Goal: Communication & Community: Answer question/provide support

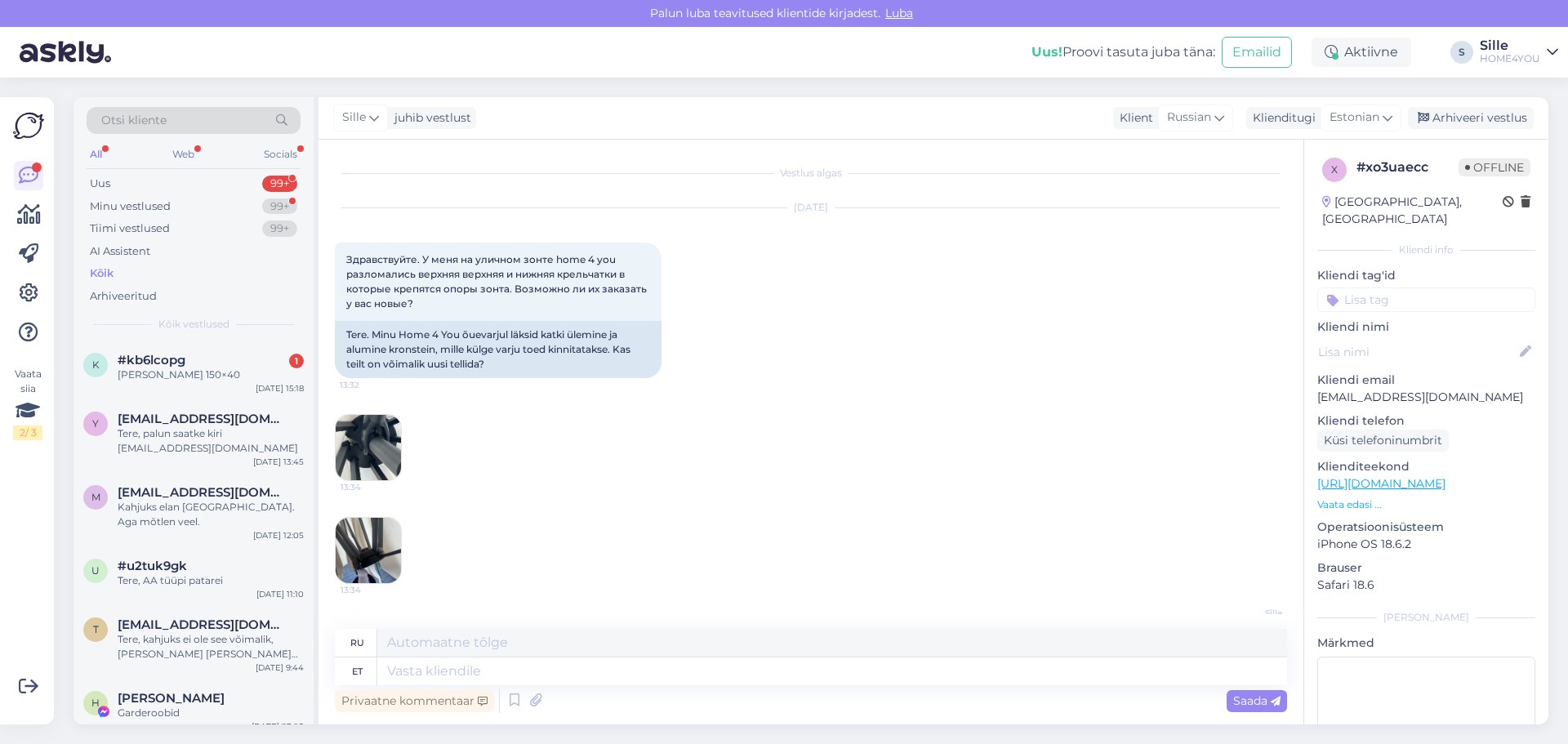
scroll to position [86, 0]
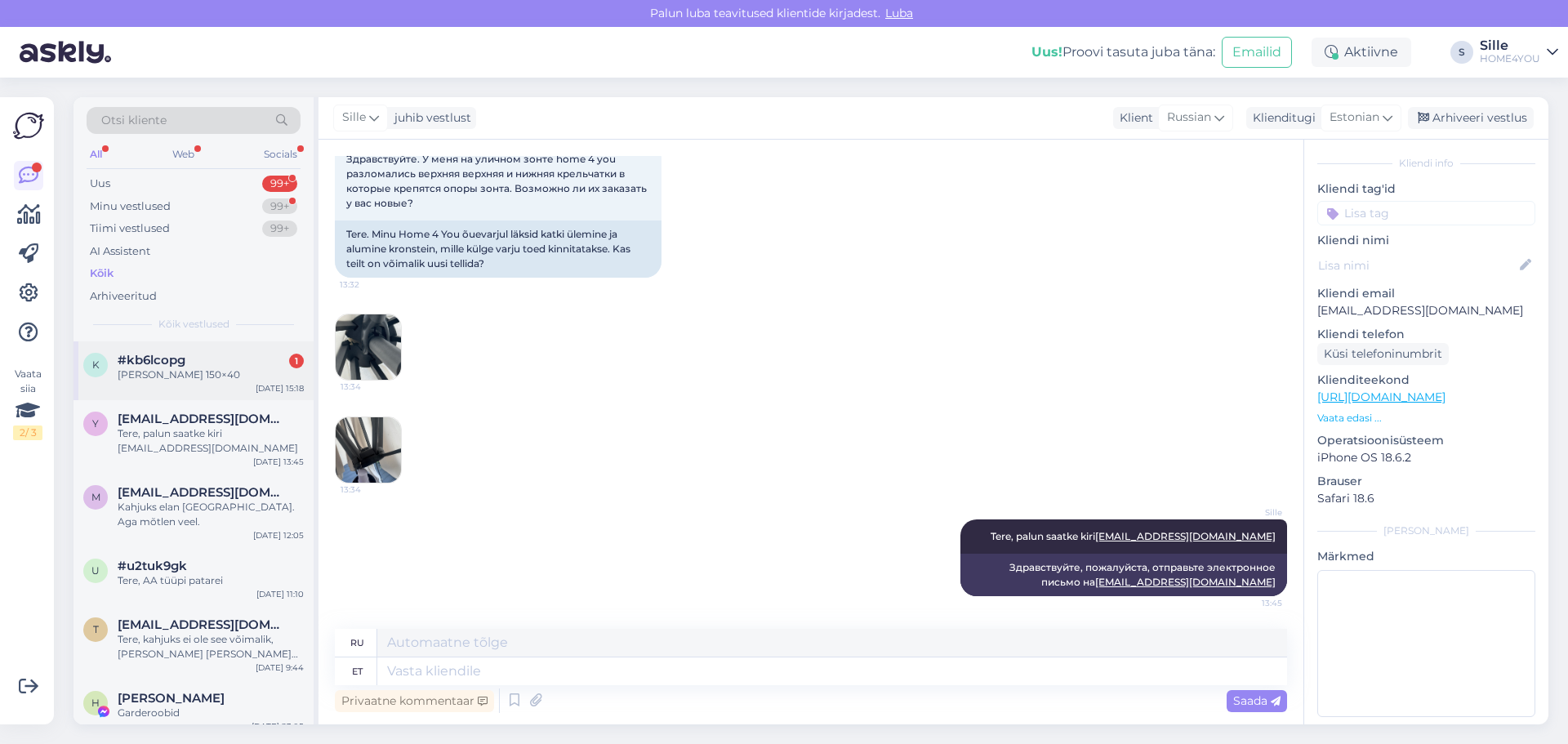
click at [236, 359] on div "#kb6lcopg 1" at bounding box center [211, 360] width 186 height 15
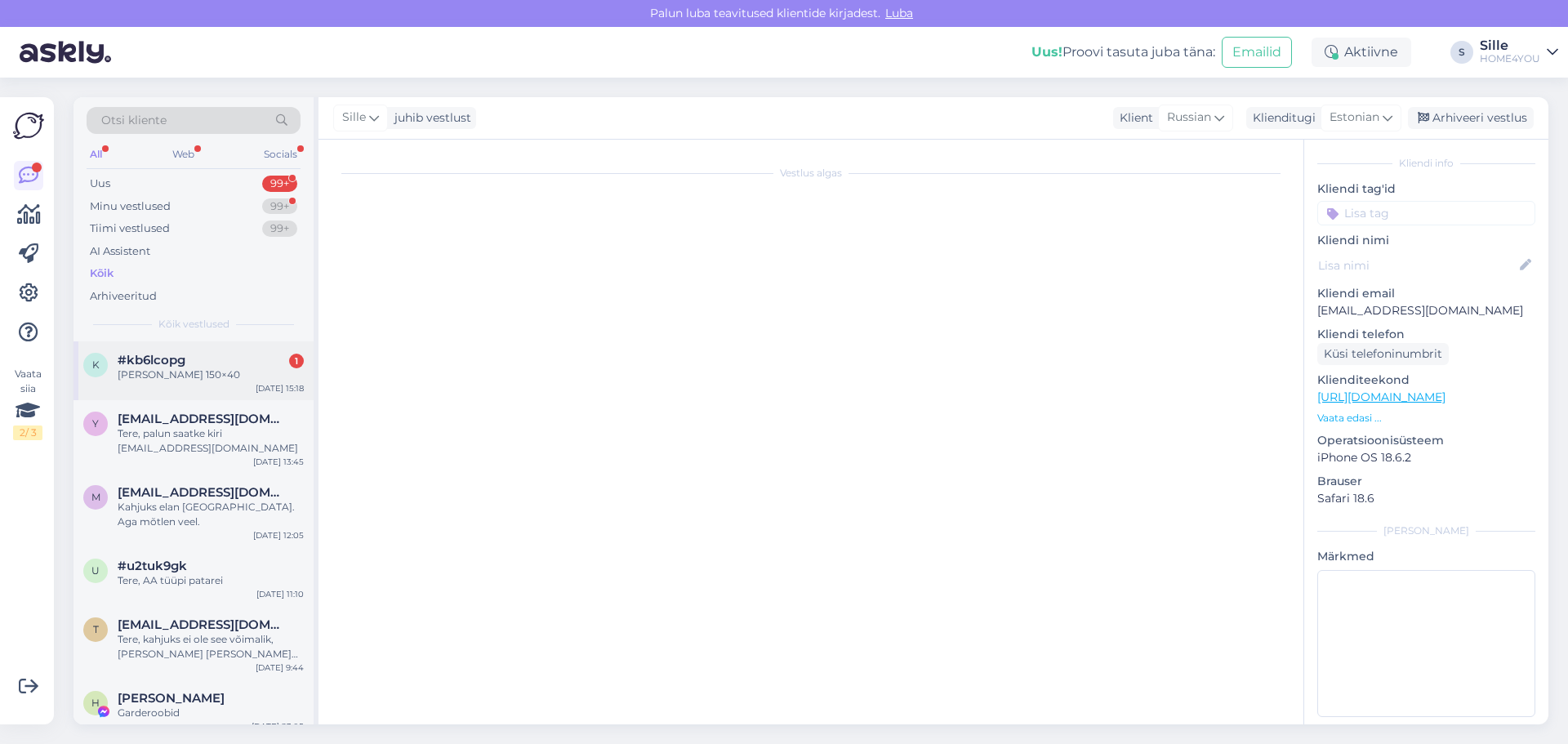
scroll to position [0, 0]
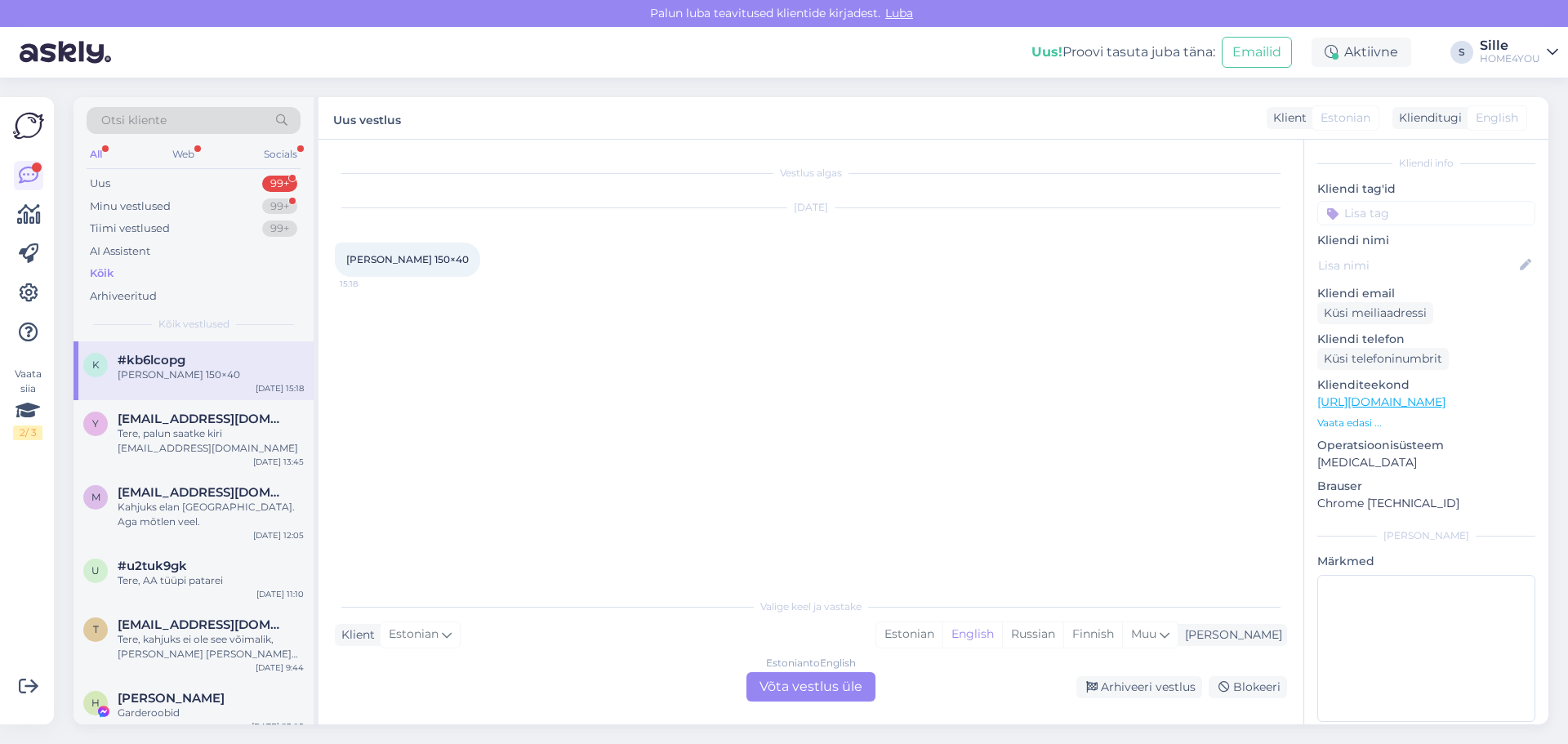
click at [1378, 395] on link "[URL][DOMAIN_NAME]" at bounding box center [1382, 402] width 128 height 15
click at [801, 683] on div "Estonian to English Võta vestlus üle" at bounding box center [811, 686] width 129 height 29
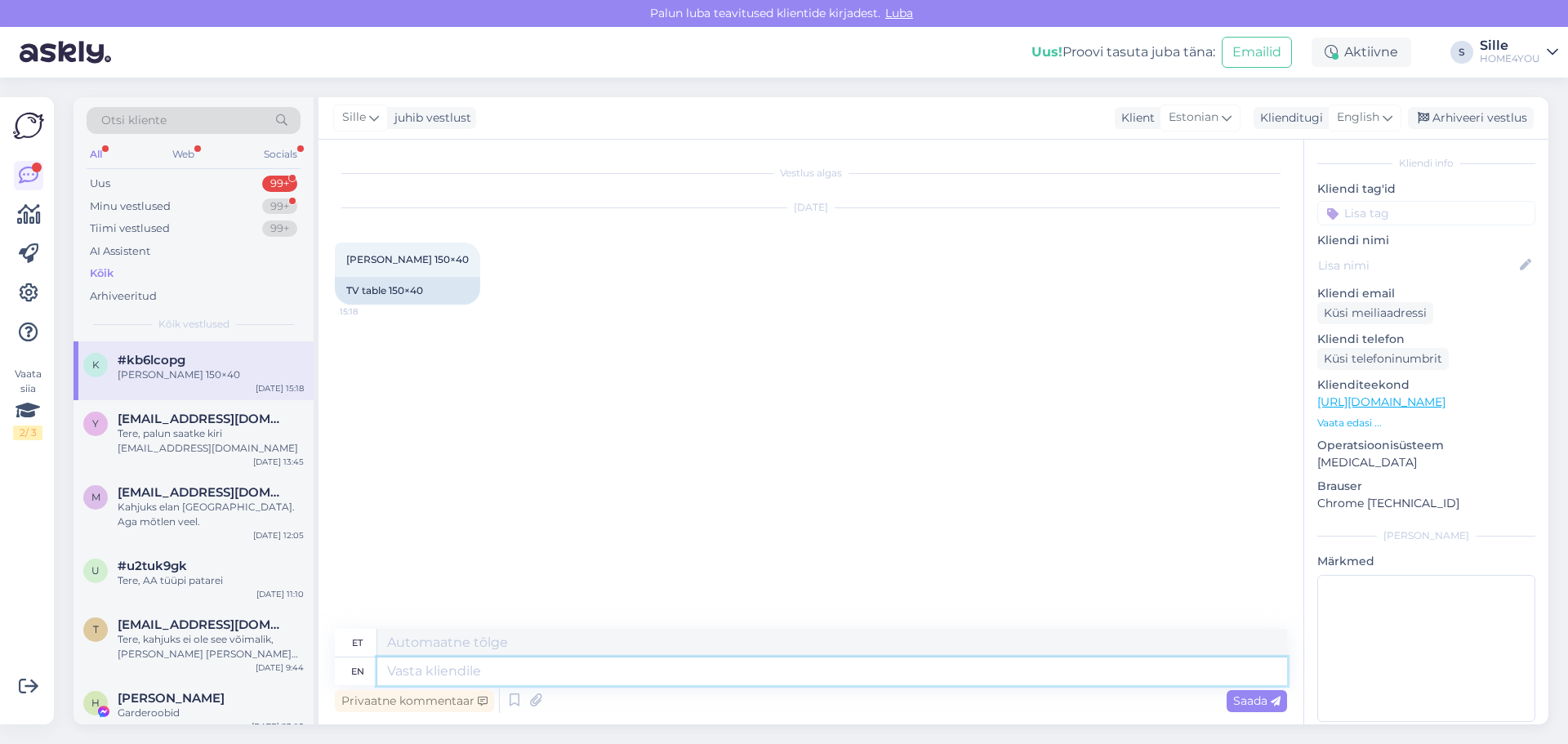
click at [638, 669] on textarea at bounding box center [832, 672] width 910 height 28
type textarea "Tere, m"
type textarea "Tere,"
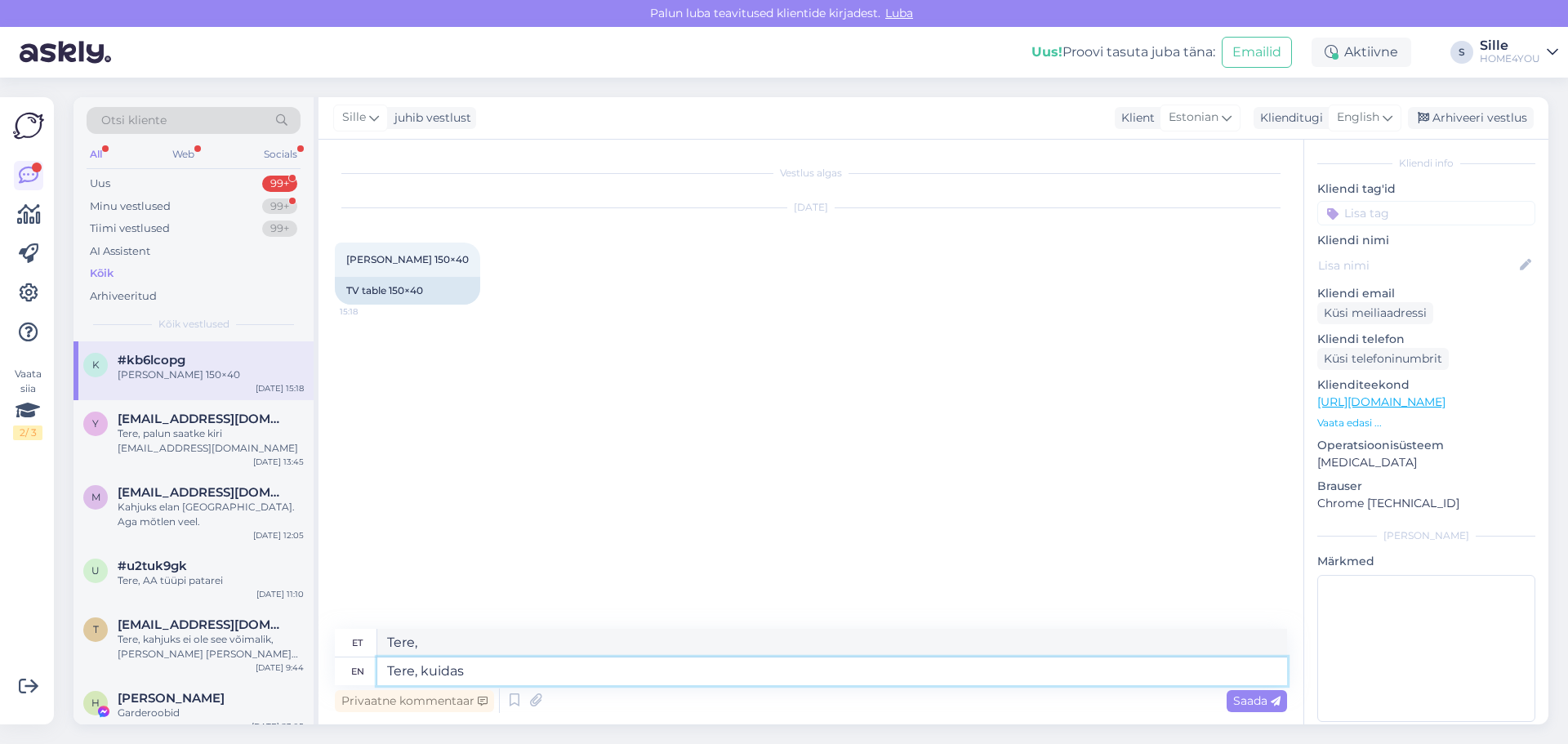
type textarea "Tere, kuidas"
type textarea "Tere, kuidas saame"
type textarea "Tere, kuidas [PERSON_NAME]"
type textarea "Tere, kuidas saame Teid a"
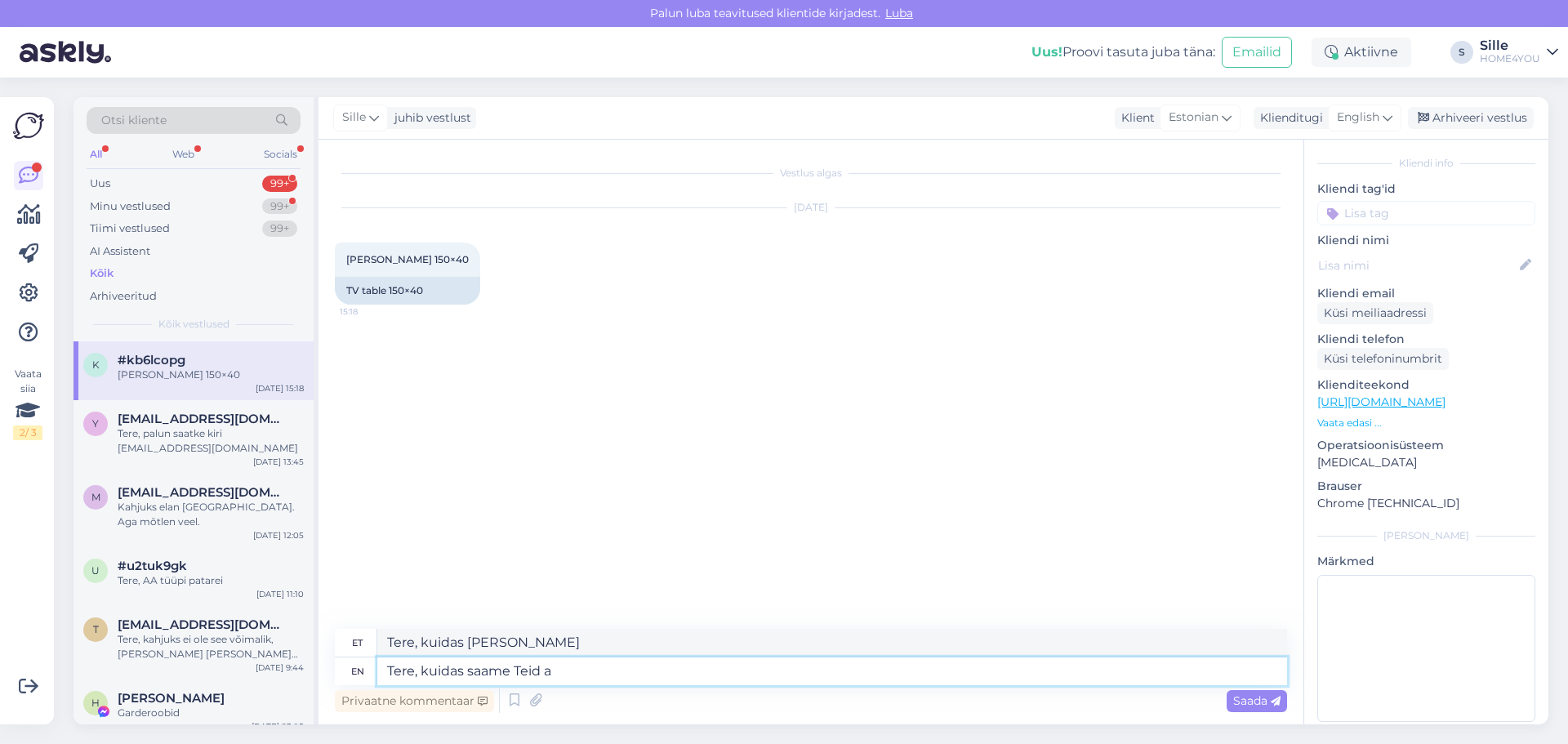
type textarea "Tere, kuidas sa teda"
type textarea "Tere, kuidas saame Teid aidata"
type textarea "Tere, kuidas saame Teid aidata?"
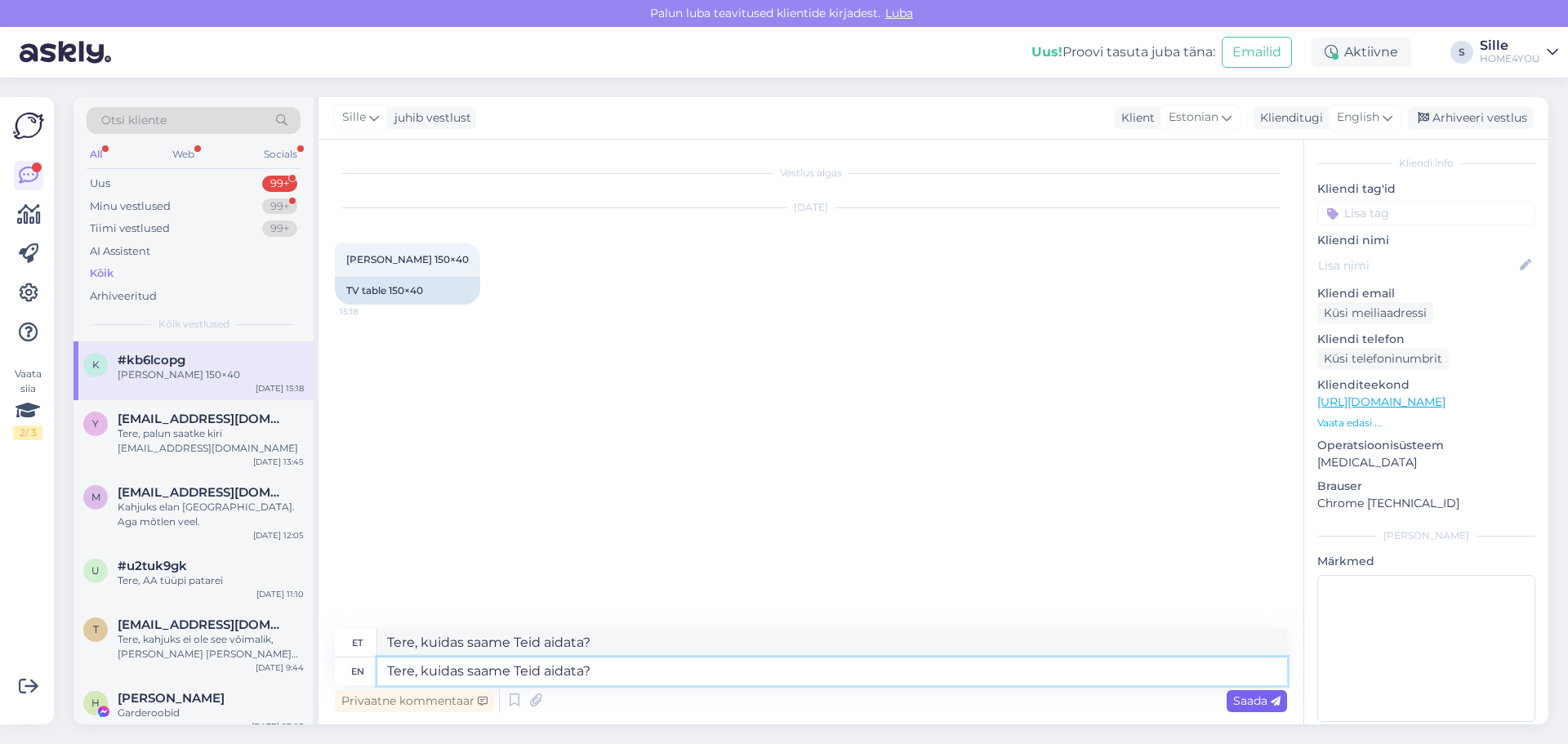
type textarea "Tere, kuidas saame Teid aidata?"
click at [1264, 698] on span "Saada" at bounding box center [1258, 701] width 47 height 15
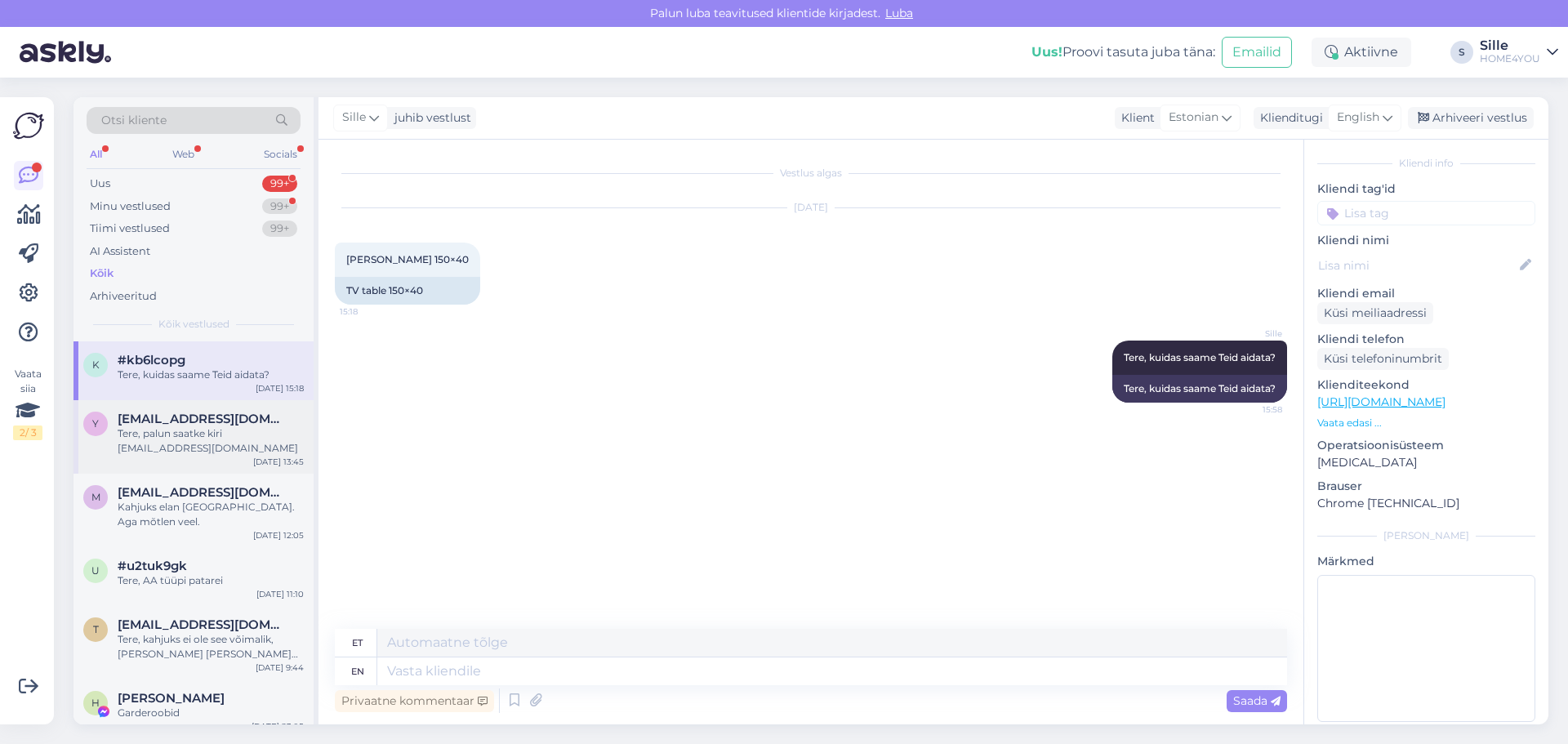
click at [216, 449] on div "Tere, palun saatke kiri [EMAIL_ADDRESS][DOMAIN_NAME]" at bounding box center [211, 441] width 186 height 29
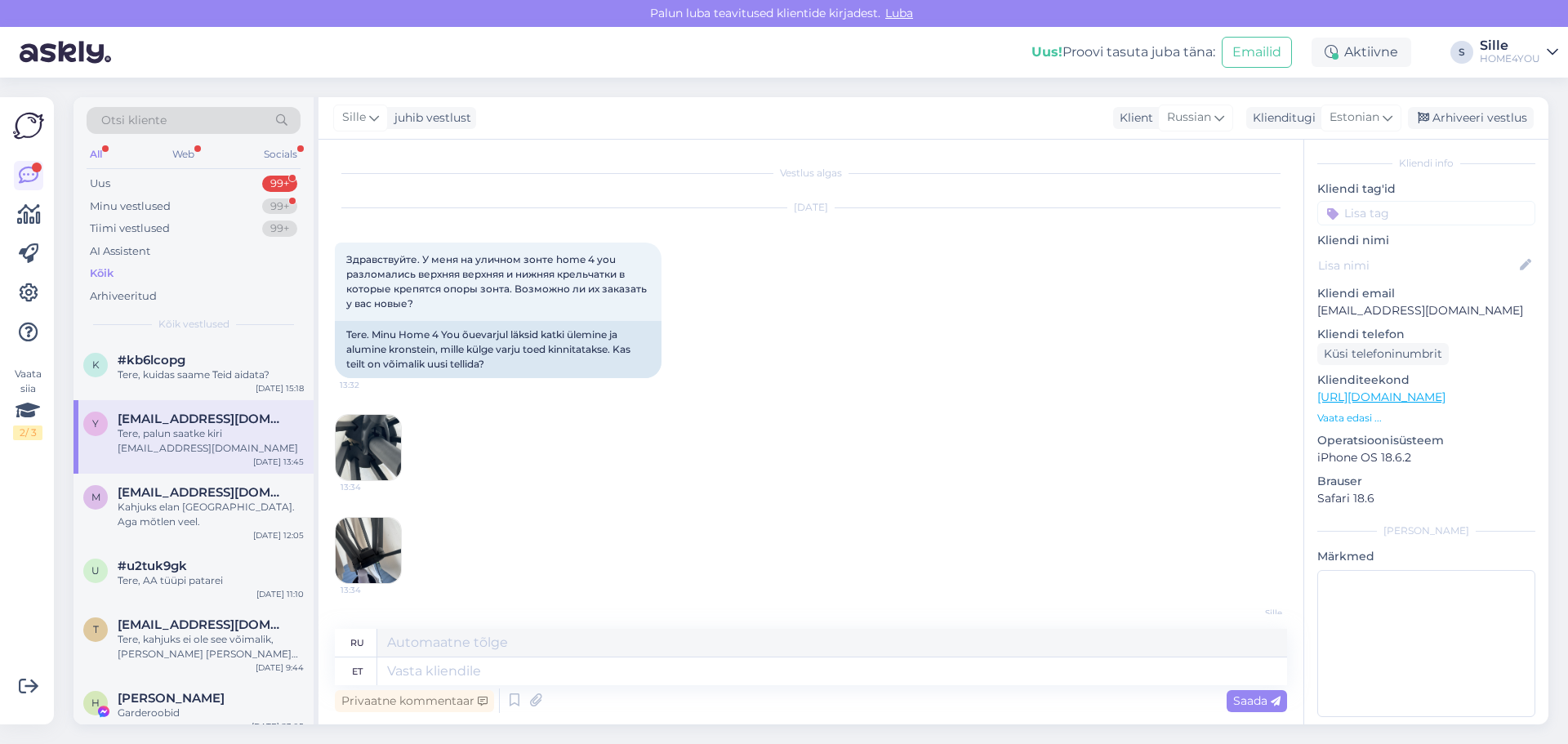
scroll to position [100, 0]
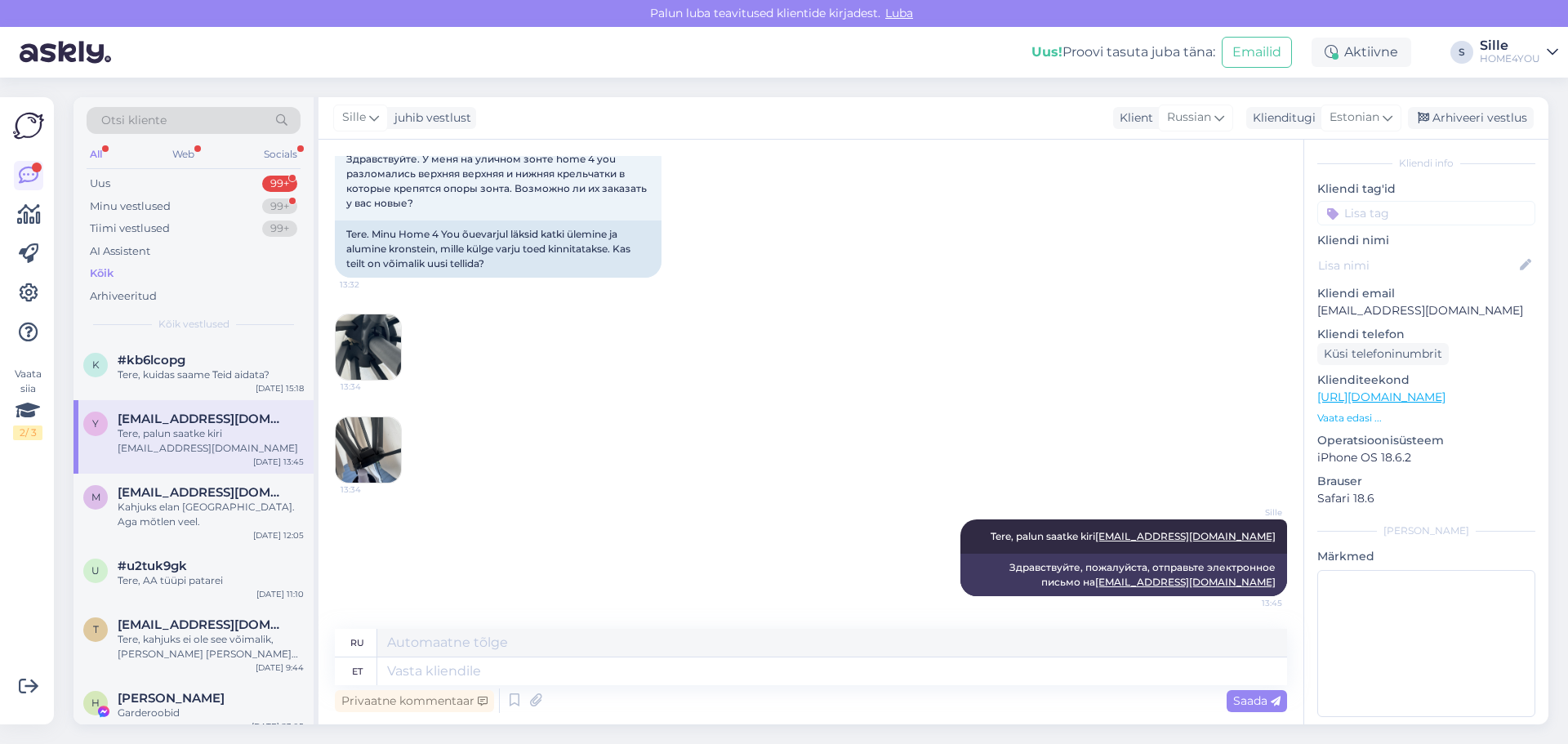
click at [1446, 390] on link "[URL][DOMAIN_NAME]" at bounding box center [1382, 397] width 128 height 15
click at [120, 271] on div "Kõik" at bounding box center [193, 274] width 214 height 23
click at [226, 366] on div "#kb6lcopg" at bounding box center [211, 360] width 186 height 15
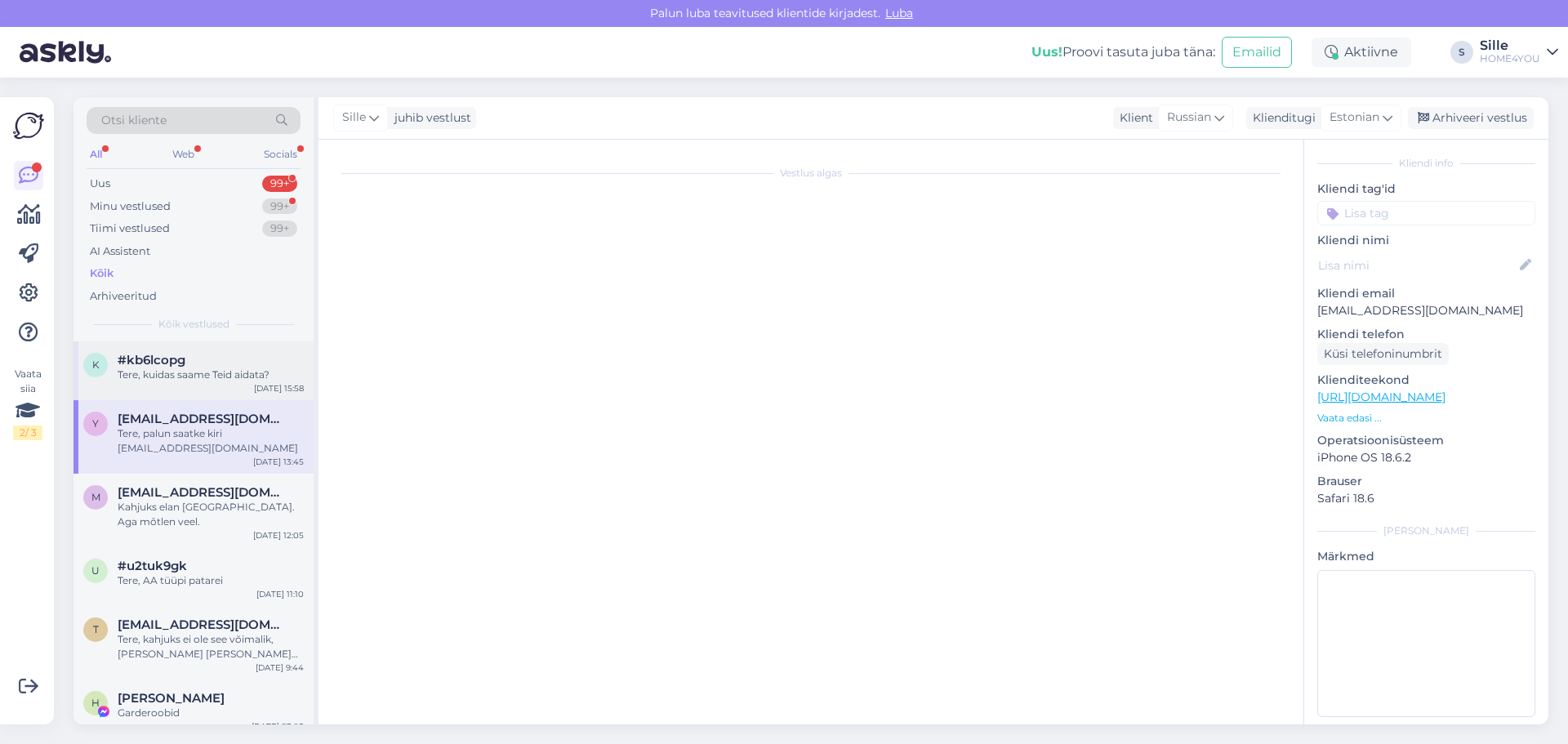
scroll to position [0, 0]
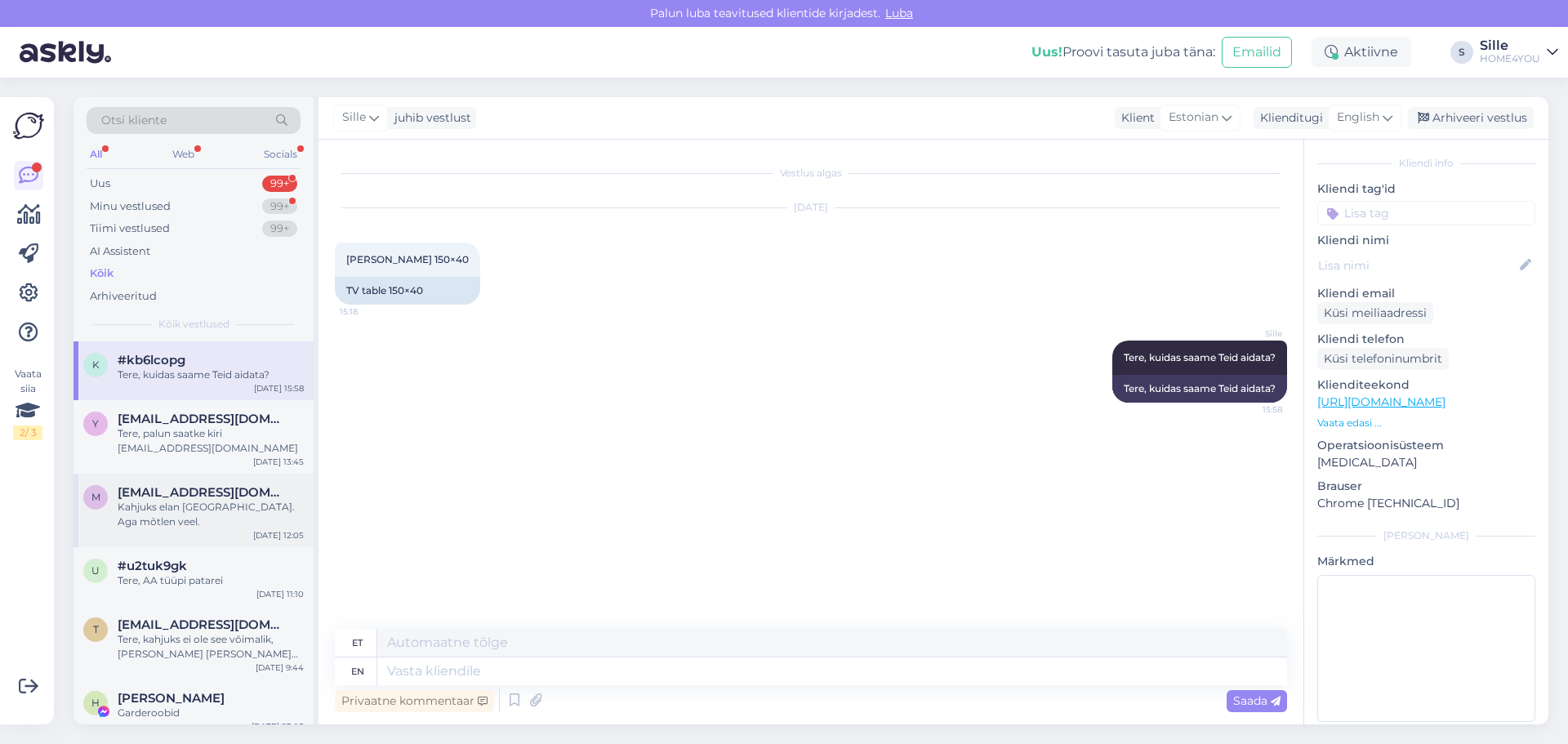
click at [202, 500] on span "[EMAIL_ADDRESS][DOMAIN_NAME]" at bounding box center [202, 492] width 170 height 15
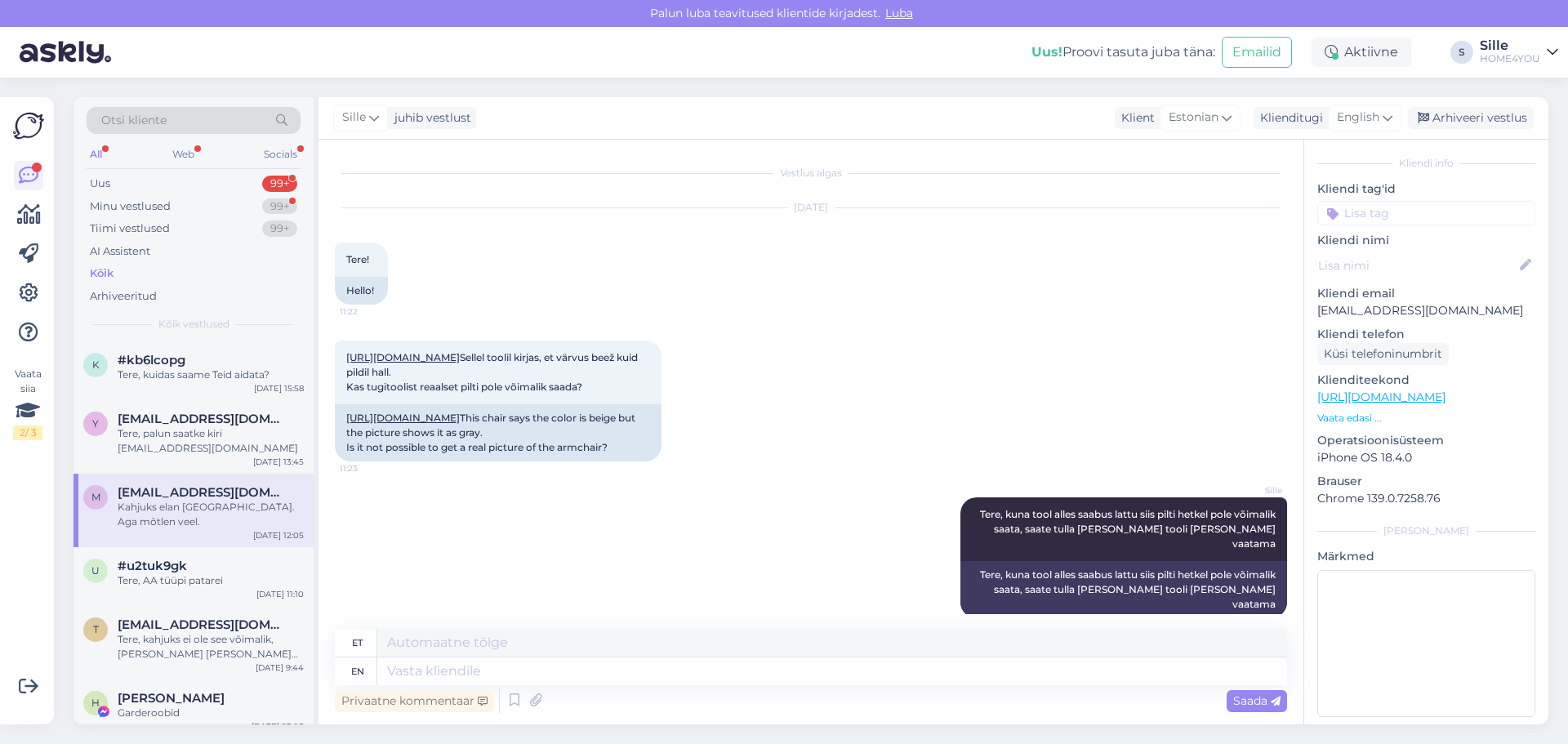
scroll to position [135, 0]
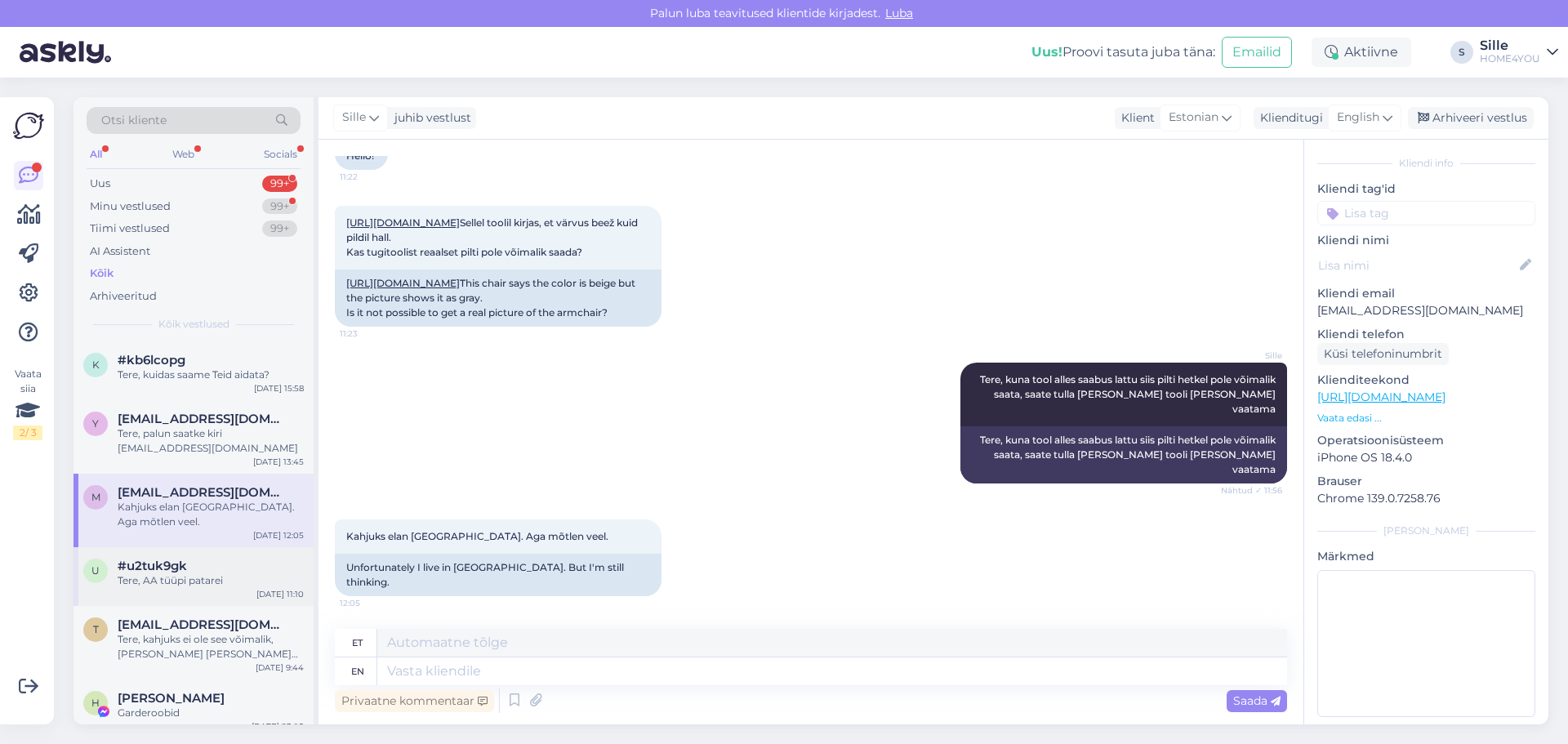
click at [202, 558] on div "#u2tuk9gk" at bounding box center [211, 565] width 186 height 15
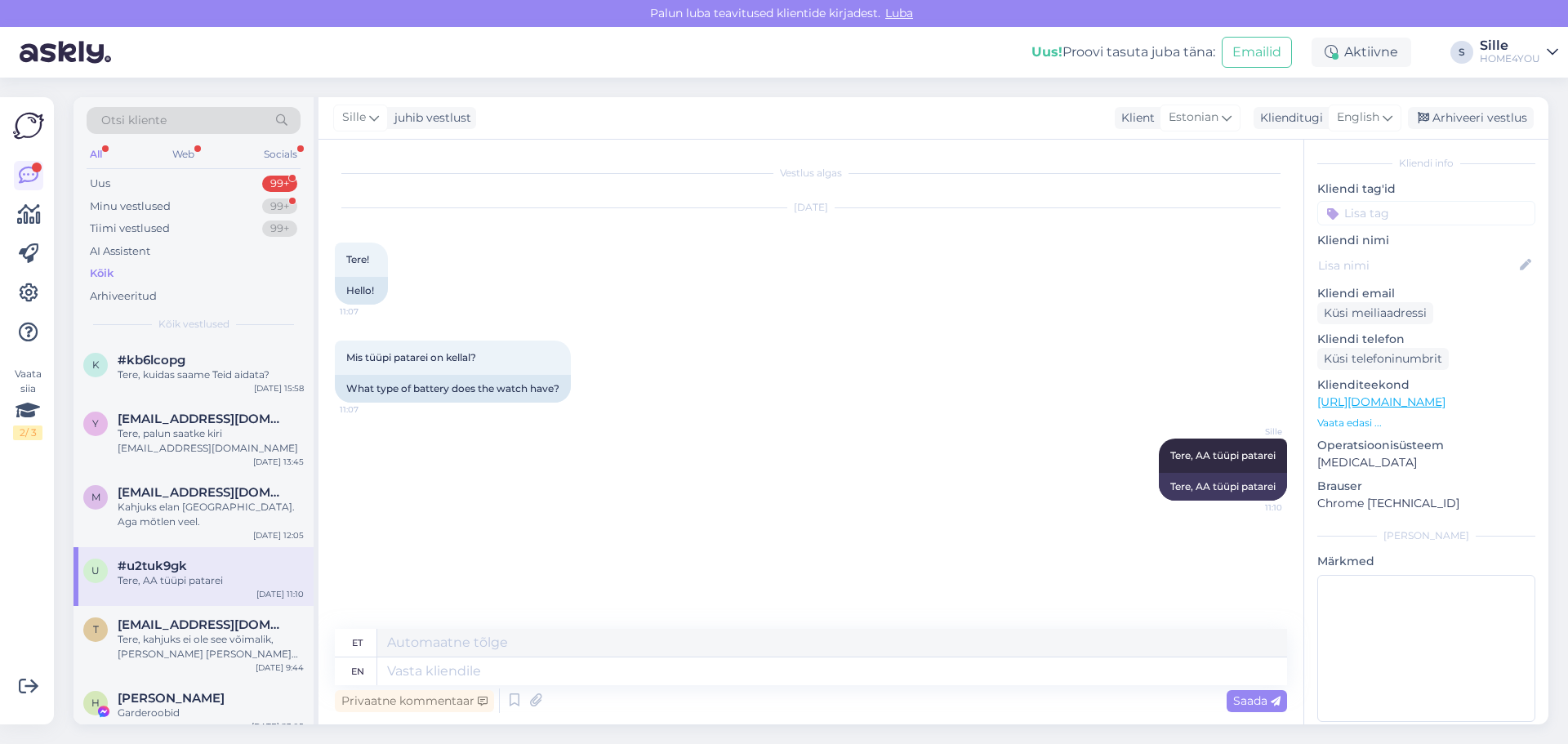
scroll to position [0, 0]
click at [190, 506] on div "Kahjuks elan [GEOGRAPHIC_DATA]. Aga mõtlen veel." at bounding box center [211, 514] width 186 height 29
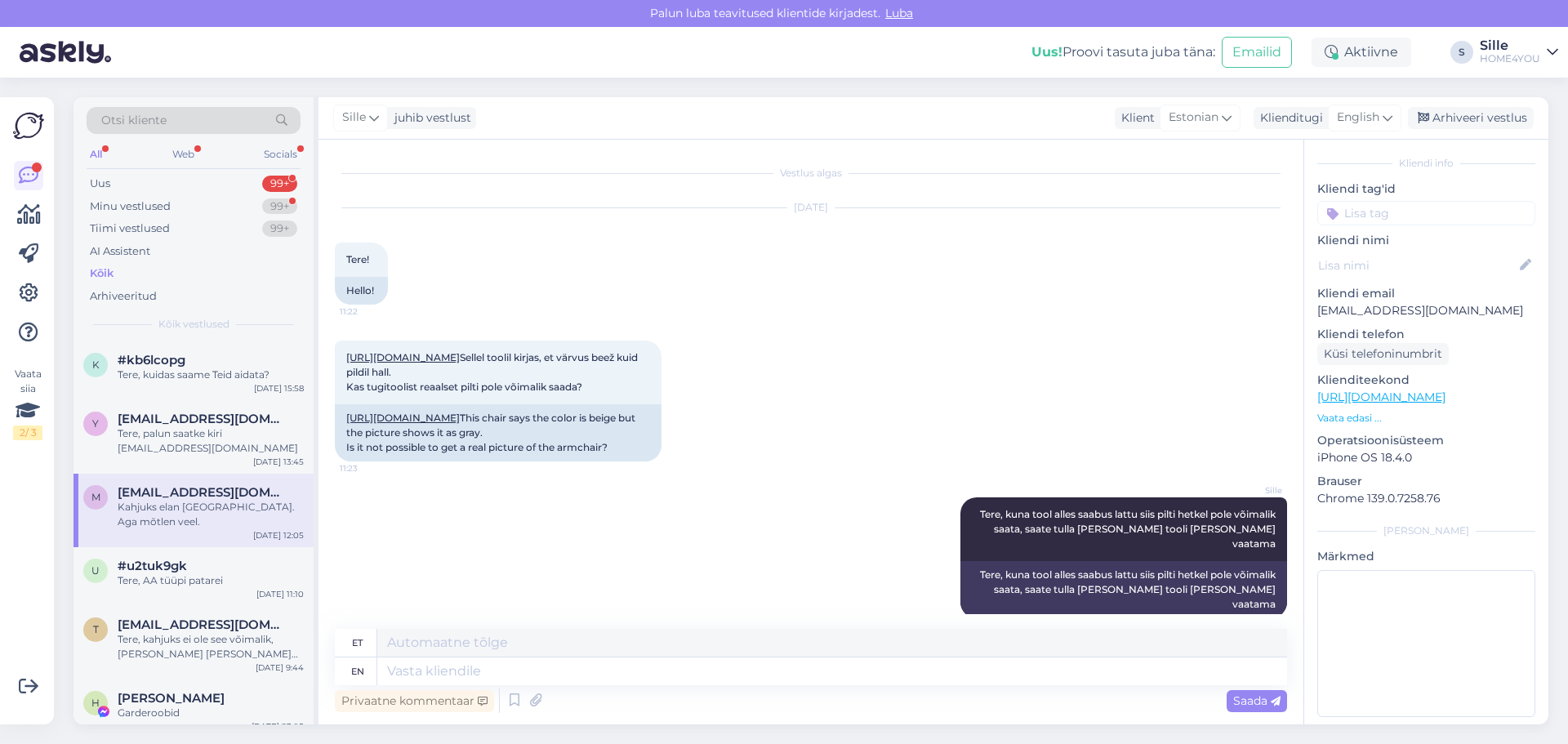
scroll to position [135, 0]
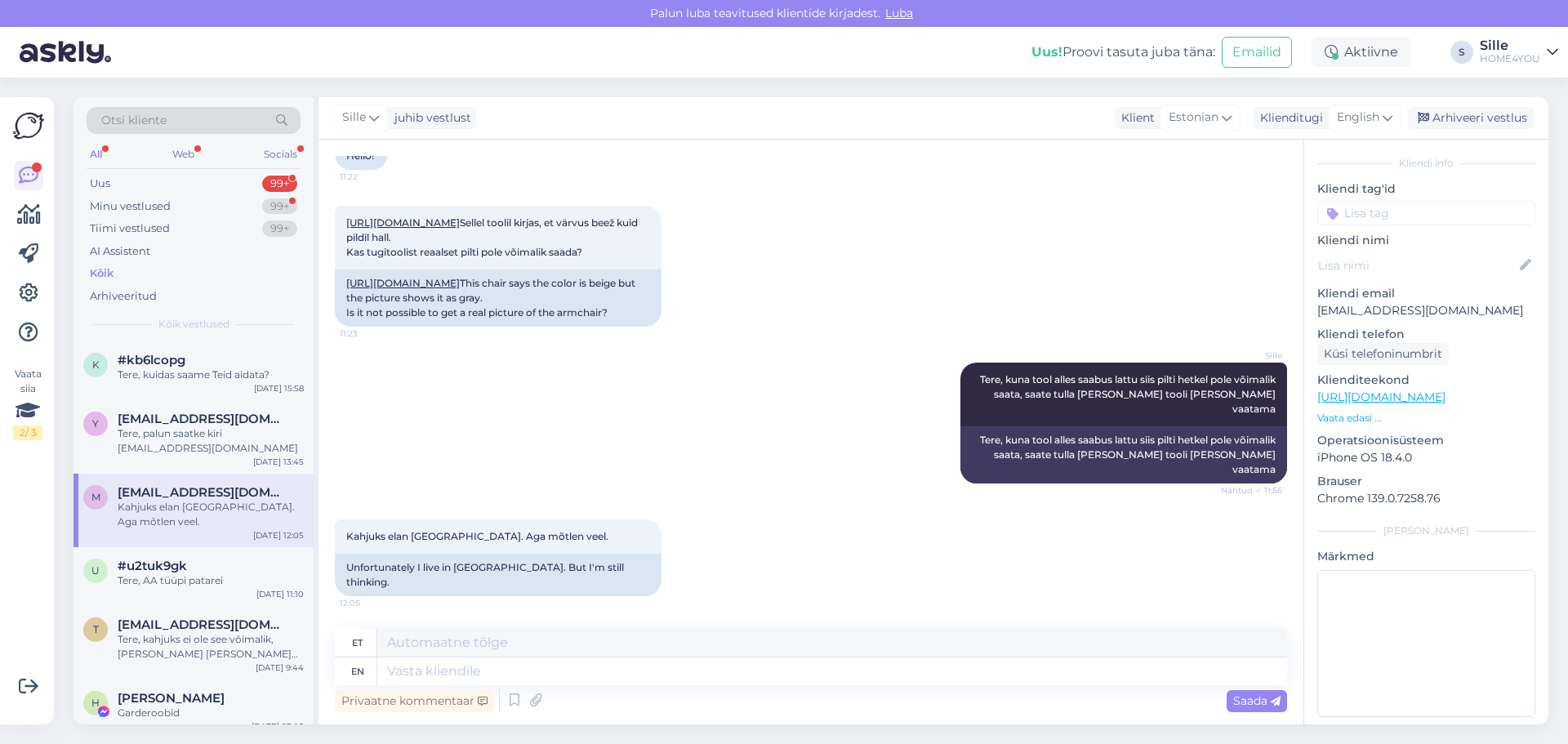
click at [105, 274] on div "Kõik" at bounding box center [101, 274] width 24 height 17
